Goal: Task Accomplishment & Management: Manage account settings

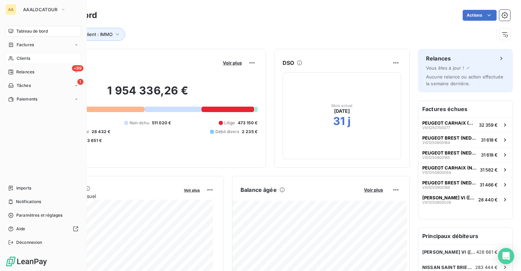
click at [24, 56] on span "Clients" at bounding box center [24, 58] width 14 height 6
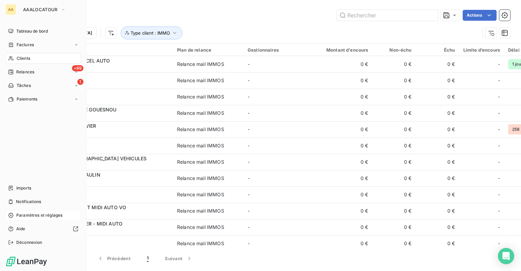
click at [26, 215] on span "Paramètres et réglages" at bounding box center [39, 215] width 46 height 6
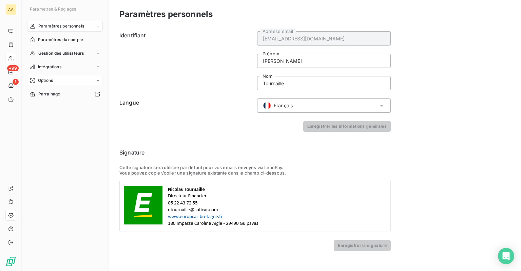
click at [58, 84] on div "Options" at bounding box center [65, 80] width 76 height 11
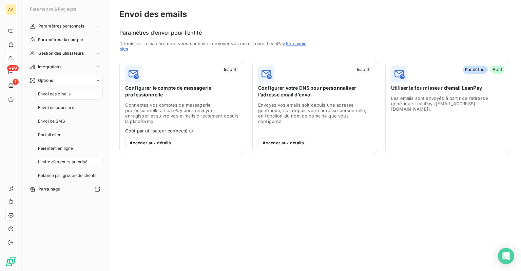
click at [65, 161] on span "Limite d’encours autorisé" at bounding box center [62, 162] width 49 height 6
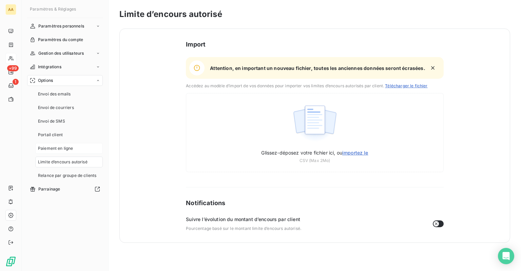
click at [57, 146] on span "Paiement en ligne" at bounding box center [55, 148] width 35 height 6
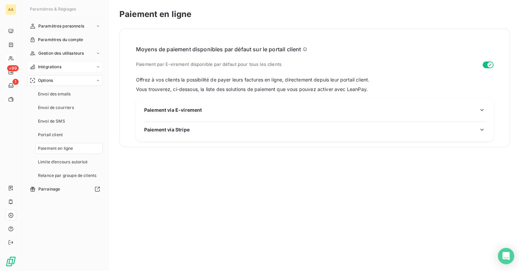
click at [51, 66] on span "Intégrations" at bounding box center [49, 67] width 23 height 6
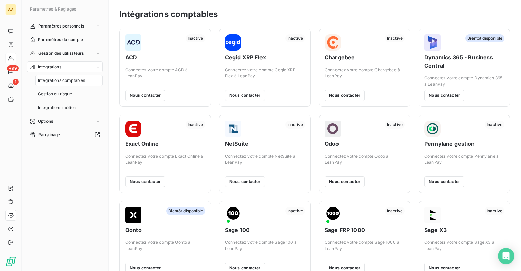
click at [48, 80] on span "Intégrations comptables" at bounding box center [61, 80] width 47 height 6
click at [66, 104] on span "Intégrations métiers" at bounding box center [57, 107] width 39 height 6
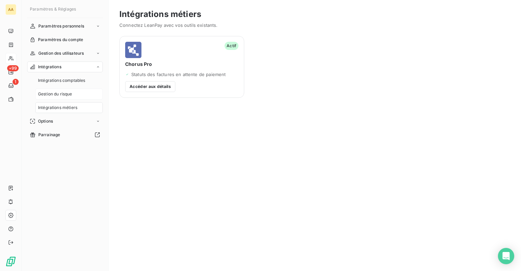
click at [62, 96] on span "Gestion du risque" at bounding box center [55, 94] width 34 height 6
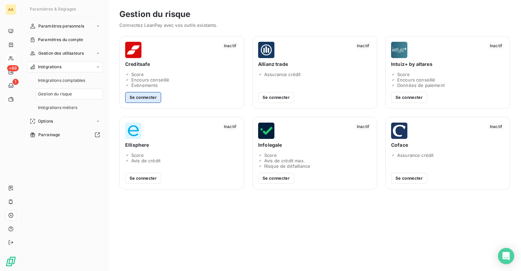
click at [147, 97] on button "Se connecter" at bounding box center [143, 97] width 36 height 11
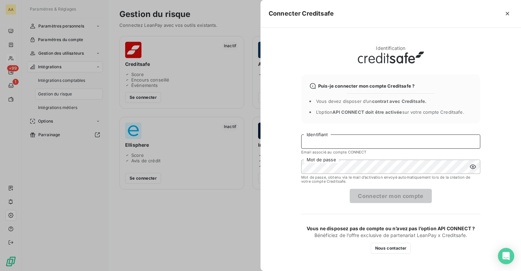
type input "[EMAIL_ADDRESS][DOMAIN_NAME]"
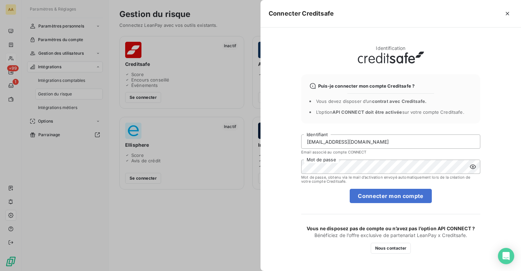
click at [473, 166] on icon at bounding box center [473, 166] width 6 height 4
click at [204, 270] on div "Connecter Creditsafe Identification Puis-je connecter mon compte Creditsafe ? V…" at bounding box center [260, 271] width 521 height 0
click at [159, 270] on div "Connecter Creditsafe Identification Puis-je connecter mon compte Creditsafe ? V…" at bounding box center [260, 271] width 521 height 0
click at [453, 192] on form "[EMAIL_ADDRESS][DOMAIN_NAME] Identifiant Email associé au compte CONNECT Mot de…" at bounding box center [390, 168] width 179 height 68
click at [419, 195] on button "Connecter mon compte" at bounding box center [391, 195] width 82 height 14
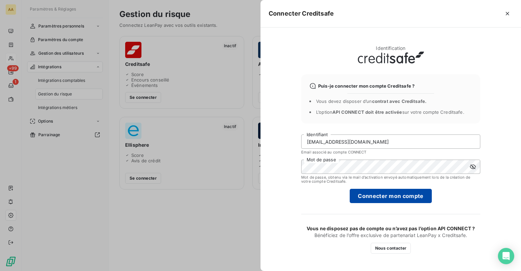
click at [397, 195] on button "Connecter mon compte" at bounding box center [391, 195] width 82 height 14
click at [380, 196] on button "Connecter mon compte" at bounding box center [391, 195] width 82 height 14
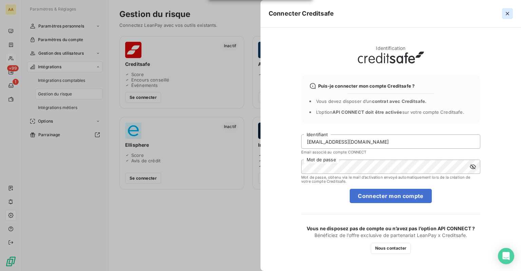
click at [508, 15] on icon "button" at bounding box center [507, 13] width 7 height 7
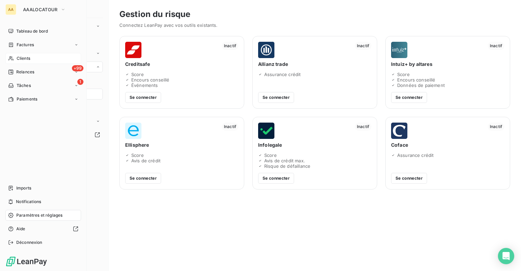
click at [28, 60] on span "Clients" at bounding box center [24, 58] width 14 height 6
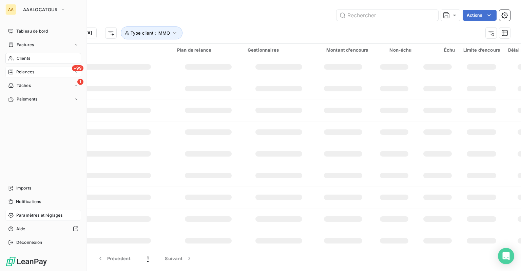
click at [31, 69] on span "Relances" at bounding box center [25, 72] width 18 height 6
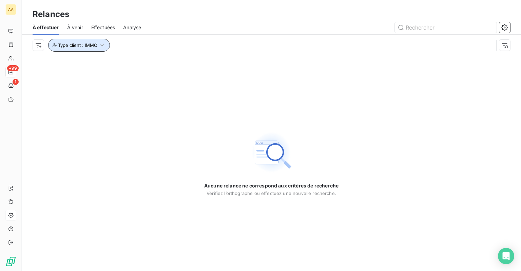
click at [99, 45] on icon "button" at bounding box center [102, 45] width 7 height 7
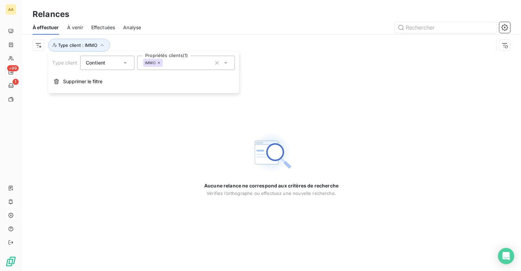
click at [160, 62] on icon at bounding box center [159, 63] width 4 height 4
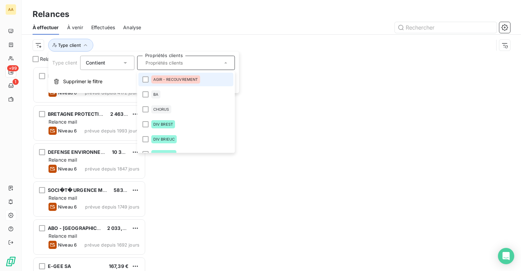
scroll to position [199, 108]
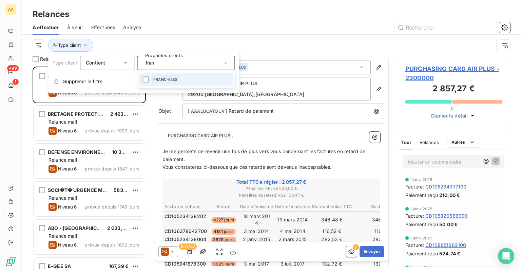
type input "fran"
click at [167, 84] on li "FRANCHISES" at bounding box center [185, 80] width 95 height 14
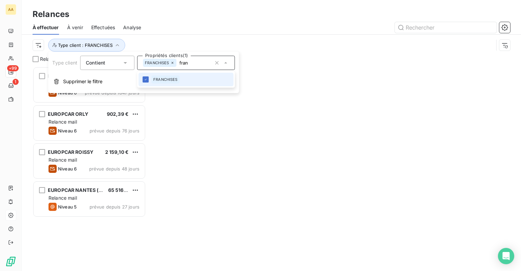
scroll to position [199, 108]
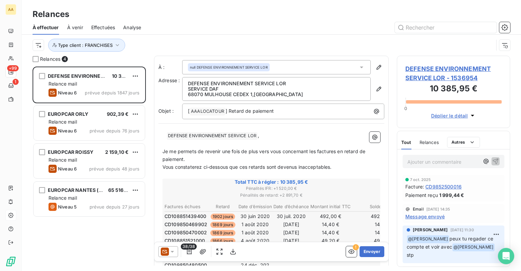
click at [197, 22] on div at bounding box center [329, 27] width 361 height 11
click at [119, 43] on icon "button" at bounding box center [117, 45] width 7 height 7
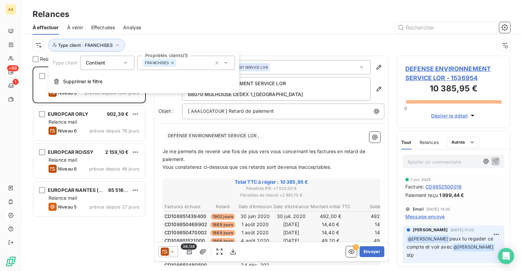
click at [173, 62] on icon at bounding box center [173, 63] width 4 height 4
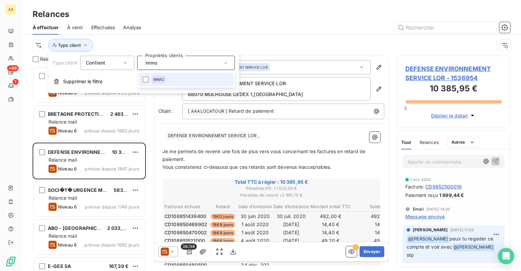
type input "immo"
click at [161, 80] on span "IMMO" at bounding box center [158, 79] width 11 height 4
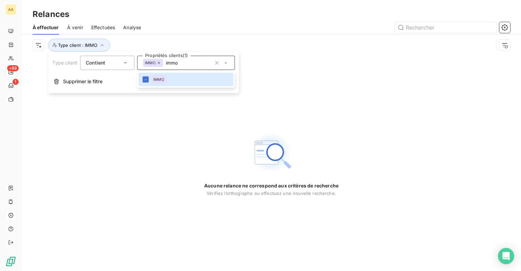
click at [196, 34] on div "À effectuer À venir Effectuées Analyse" at bounding box center [271, 27] width 499 height 14
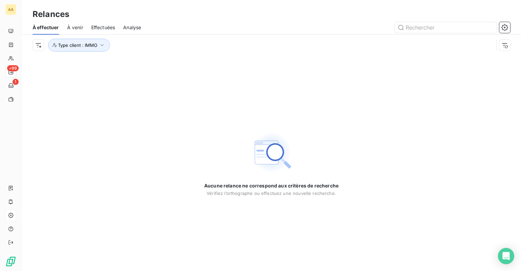
click at [73, 30] on span "À venir" at bounding box center [75, 27] width 16 height 7
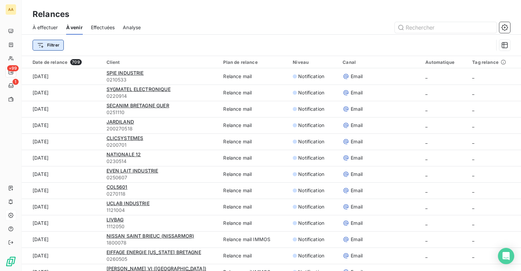
click at [53, 45] on html "AA +99 1 Relances À effectuer À venir Effectuées Analyse Filtrer Date de relanc…" at bounding box center [260, 135] width 521 height 271
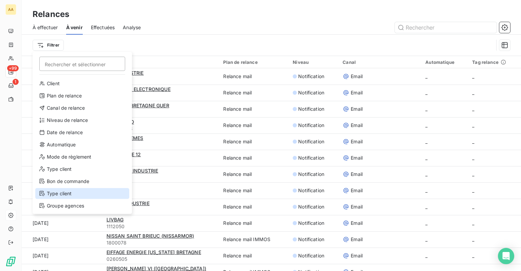
click at [52, 191] on div "Type client" at bounding box center [82, 193] width 94 height 11
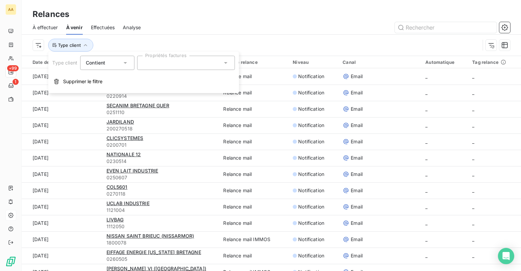
click at [148, 66] on div at bounding box center [186, 63] width 98 height 14
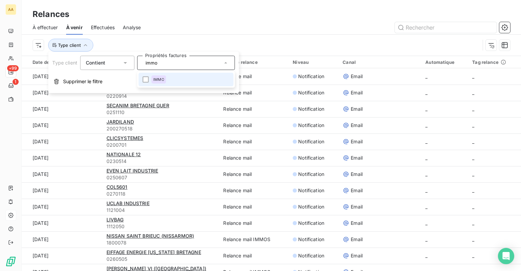
type input "immo"
click at [180, 85] on li "IMMO" at bounding box center [185, 80] width 95 height 14
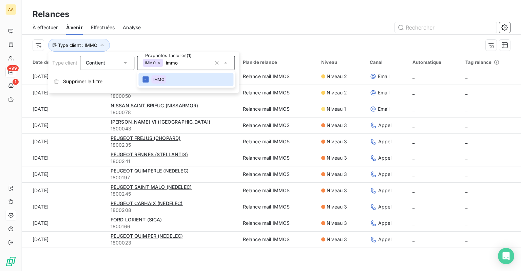
click at [202, 26] on div at bounding box center [329, 27] width 361 height 11
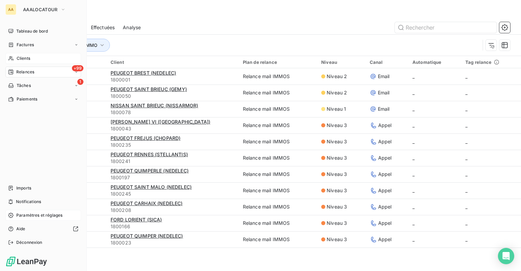
click at [22, 59] on span "Clients" at bounding box center [24, 58] width 14 height 6
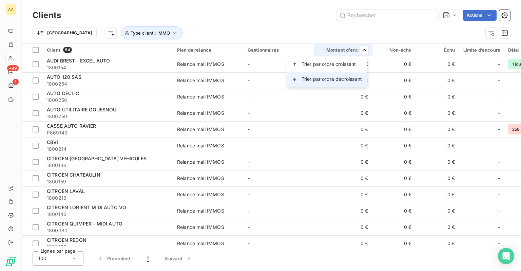
click at [327, 77] on span "Trier par ordre décroissant" at bounding box center [331, 79] width 60 height 7
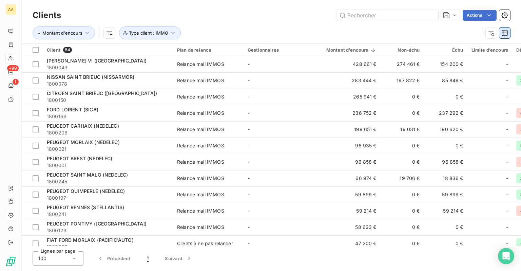
click at [505, 37] on button "button" at bounding box center [504, 32] width 11 height 11
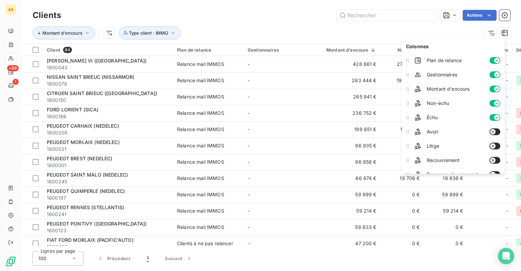
click at [496, 145] on button "button" at bounding box center [494, 145] width 11 height 7
click at [495, 73] on icon "button" at bounding box center [496, 74] width 5 height 5
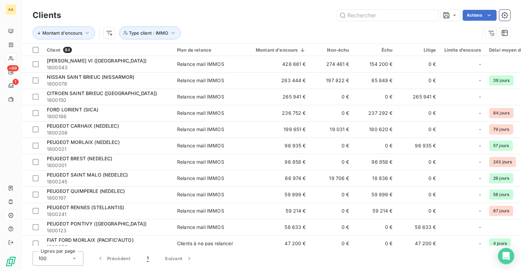
click at [305, 35] on div "Montant d'encours Type client : IMMO" at bounding box center [256, 32] width 447 height 13
click at [315, 27] on div "Montant d'encours Type client : IMMO" at bounding box center [256, 32] width 447 height 13
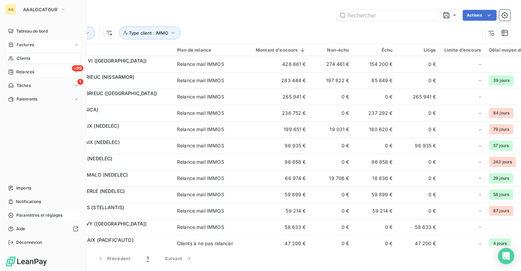
click at [20, 45] on span "Factures" at bounding box center [25, 45] width 17 height 6
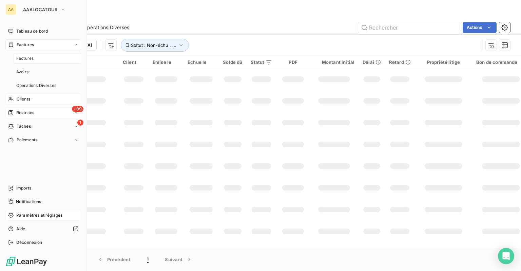
click at [20, 98] on span "Clients" at bounding box center [24, 99] width 14 height 6
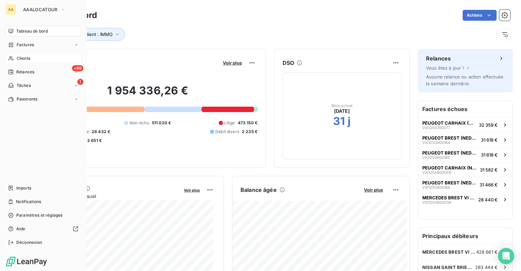
click at [27, 61] on span "Clients" at bounding box center [24, 58] width 14 height 6
click at [24, 72] on span "Relances" at bounding box center [25, 72] width 18 height 6
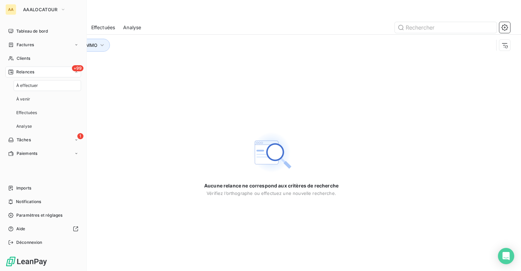
click at [28, 52] on nav "Tableau de bord Factures Clients +99 Relances À effectuer À venir Effectuées An…" at bounding box center [43, 92] width 76 height 133
click at [28, 57] on span "Clients" at bounding box center [24, 58] width 14 height 6
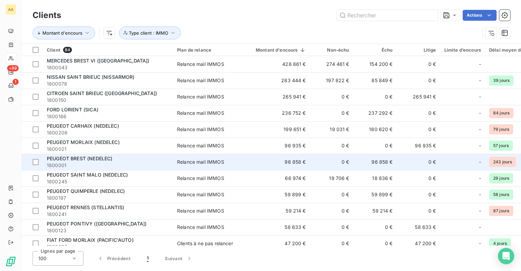
click at [213, 161] on div "Relance mail IMMOS" at bounding box center [200, 161] width 47 height 7
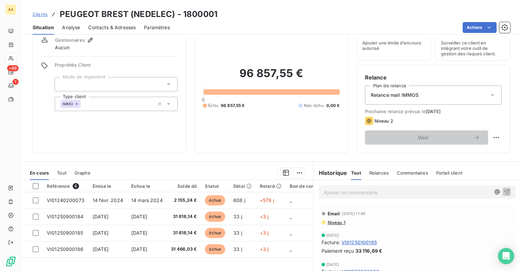
scroll to position [68, 0]
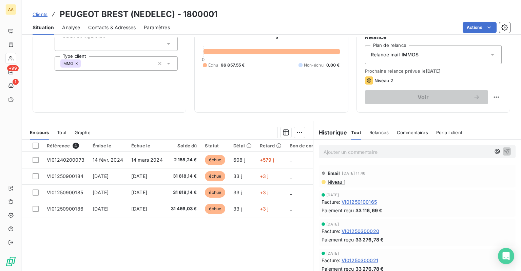
click at [36, 14] on span "Clients" at bounding box center [40, 14] width 15 height 5
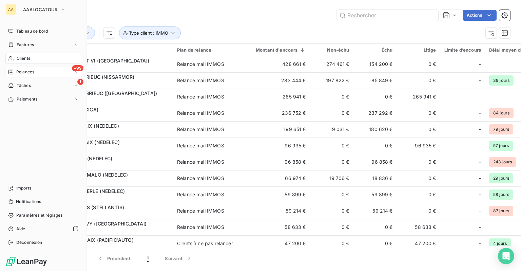
click at [13, 71] on div "Relances" at bounding box center [21, 72] width 26 height 6
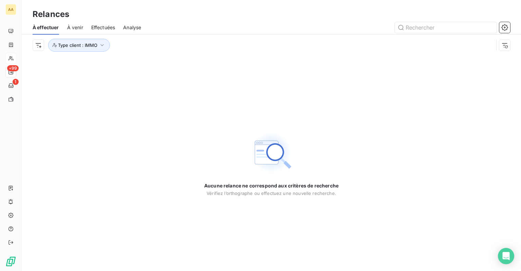
click at [82, 31] on div "À venir" at bounding box center [75, 27] width 16 height 14
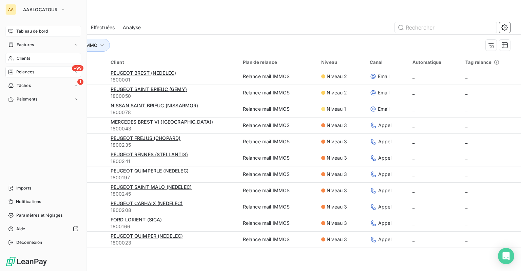
click at [13, 31] on icon at bounding box center [10, 31] width 5 height 4
